Goal: Book appointment/travel/reservation

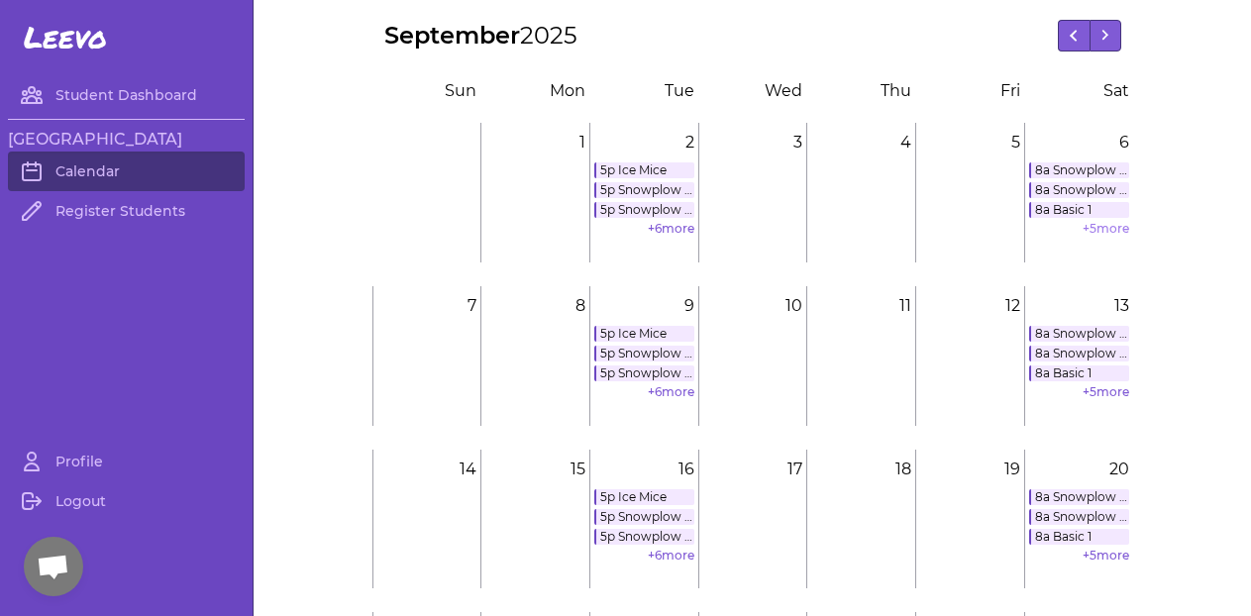
click at [1092, 227] on link "+ 5 more" at bounding box center [1105, 228] width 47 height 15
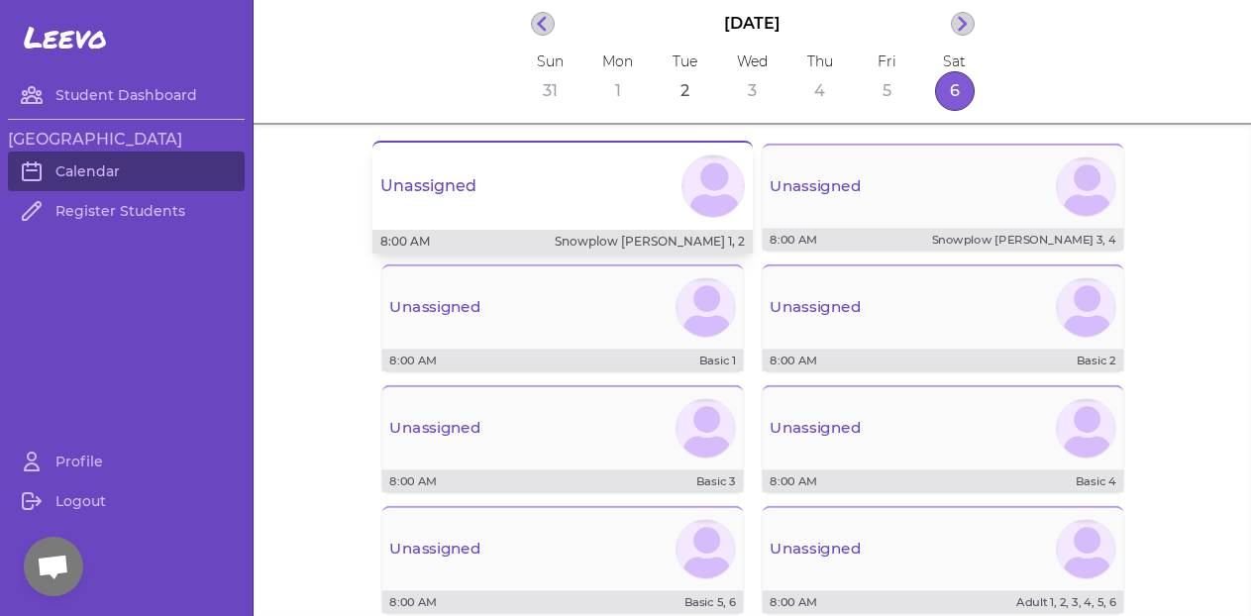
click at [566, 202] on div "Unassigned" at bounding box center [562, 186] width 380 height 71
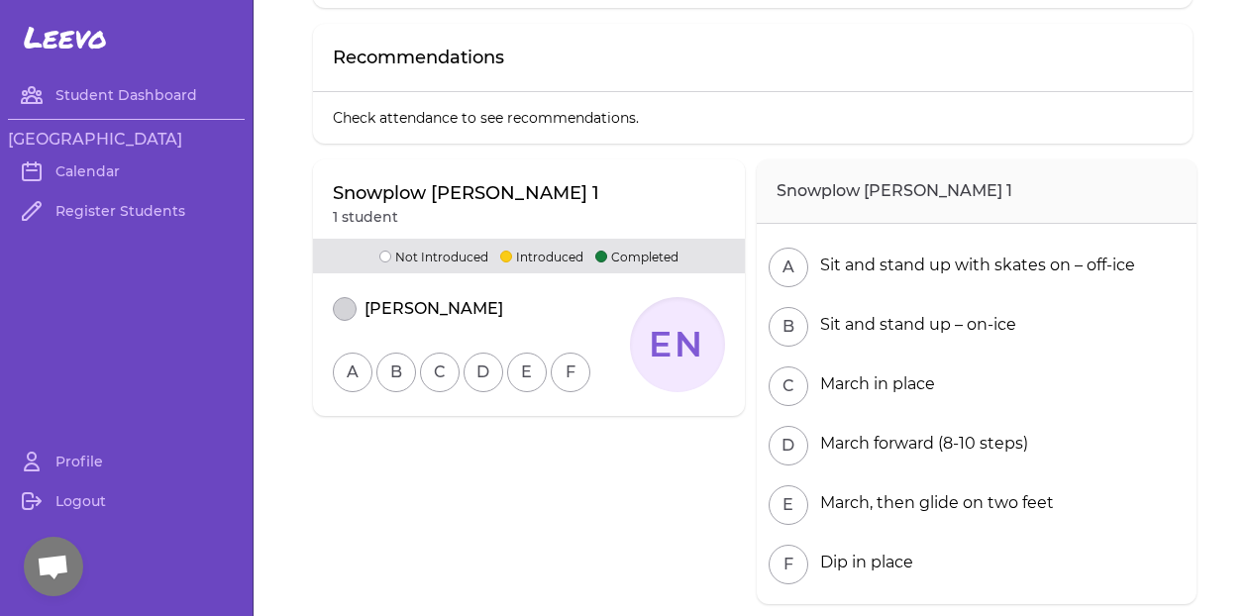
scroll to position [27, 0]
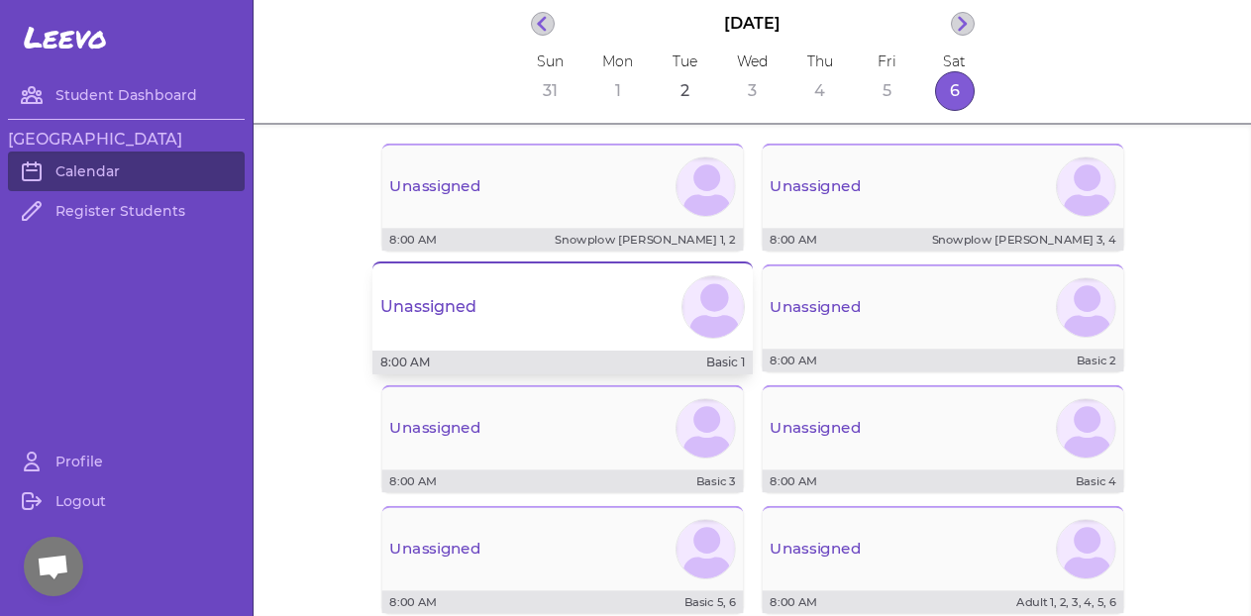
click at [535, 335] on div "Unassigned" at bounding box center [562, 306] width 380 height 71
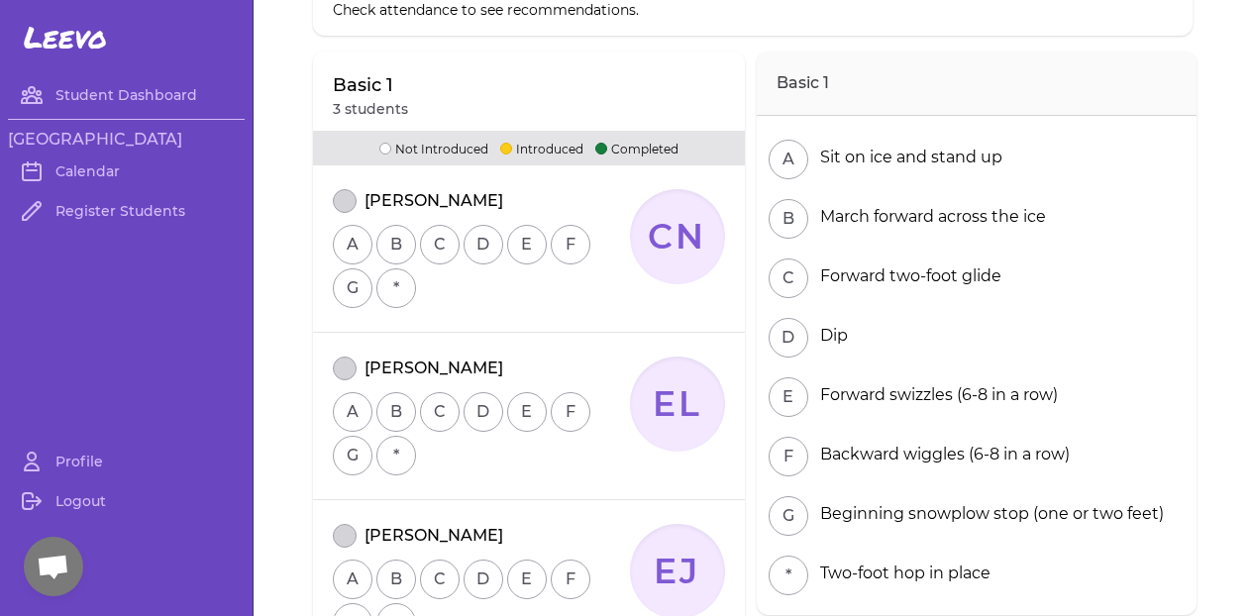
scroll to position [171, 0]
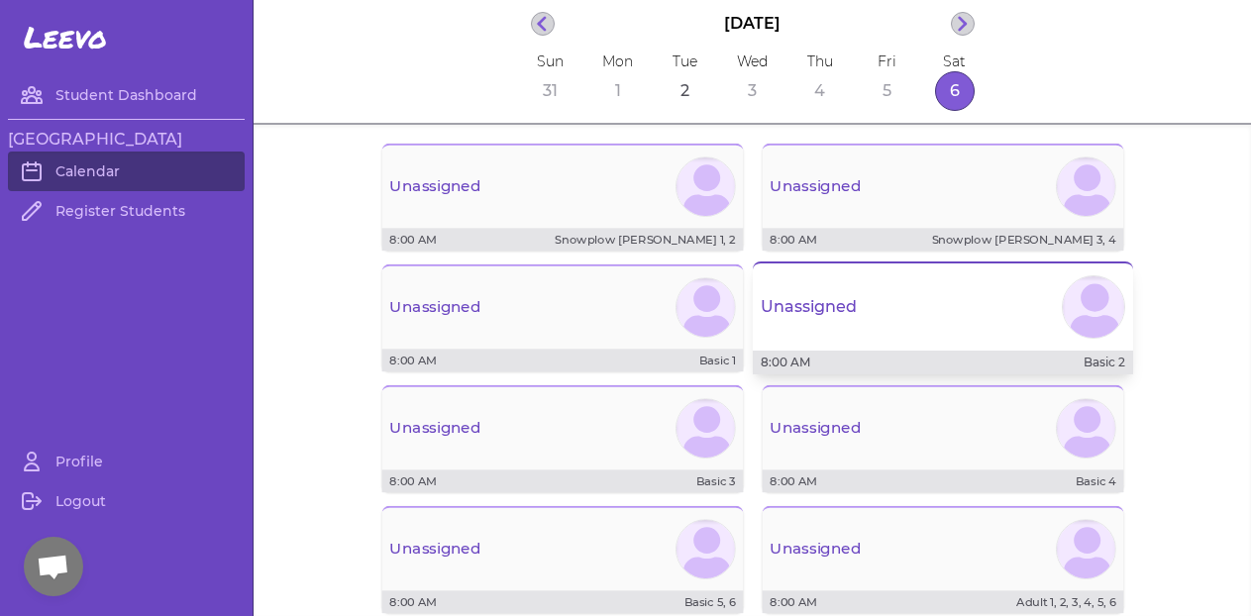
click at [961, 289] on div "Unassigned" at bounding box center [943, 306] width 380 height 71
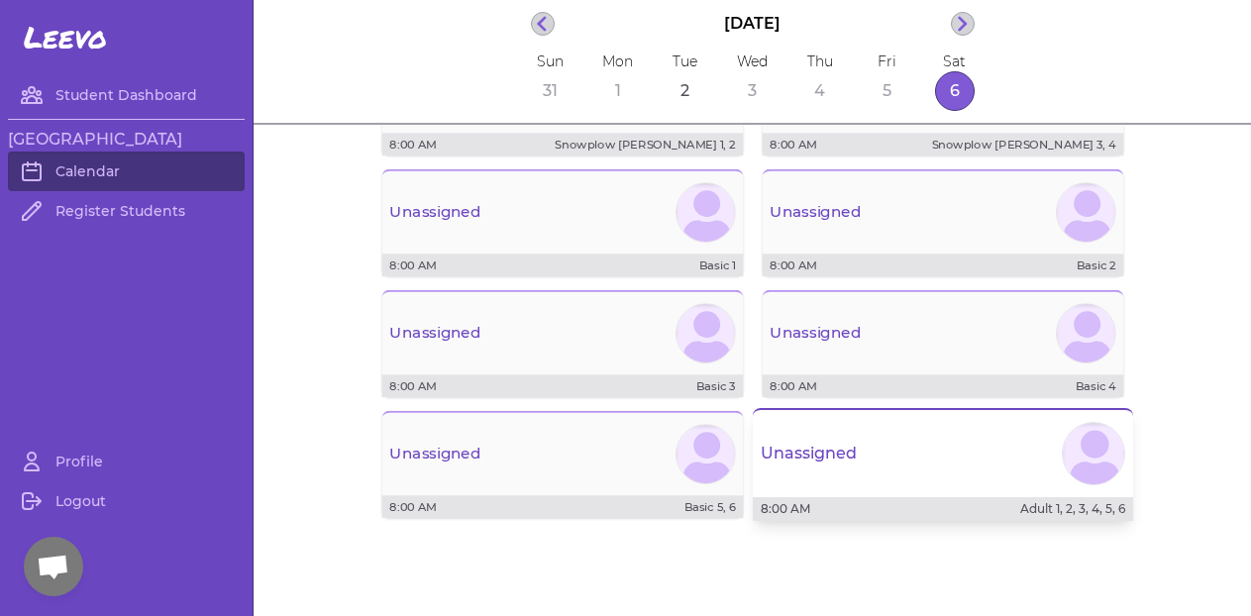
scroll to position [95, 0]
click at [941, 468] on div "Unassigned" at bounding box center [943, 453] width 380 height 71
